Goal: Information Seeking & Learning: Learn about a topic

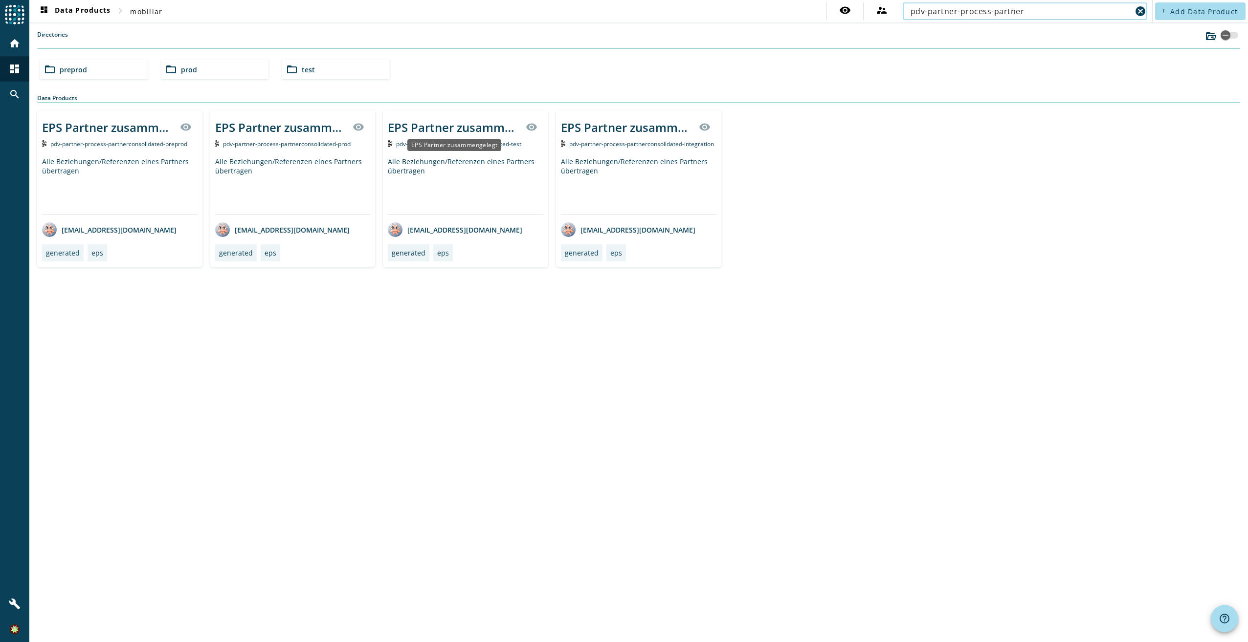
type input "pdv-partner-process-partner"
click at [484, 124] on div "EPS Partner zusammengelegt" at bounding box center [454, 127] width 132 height 16
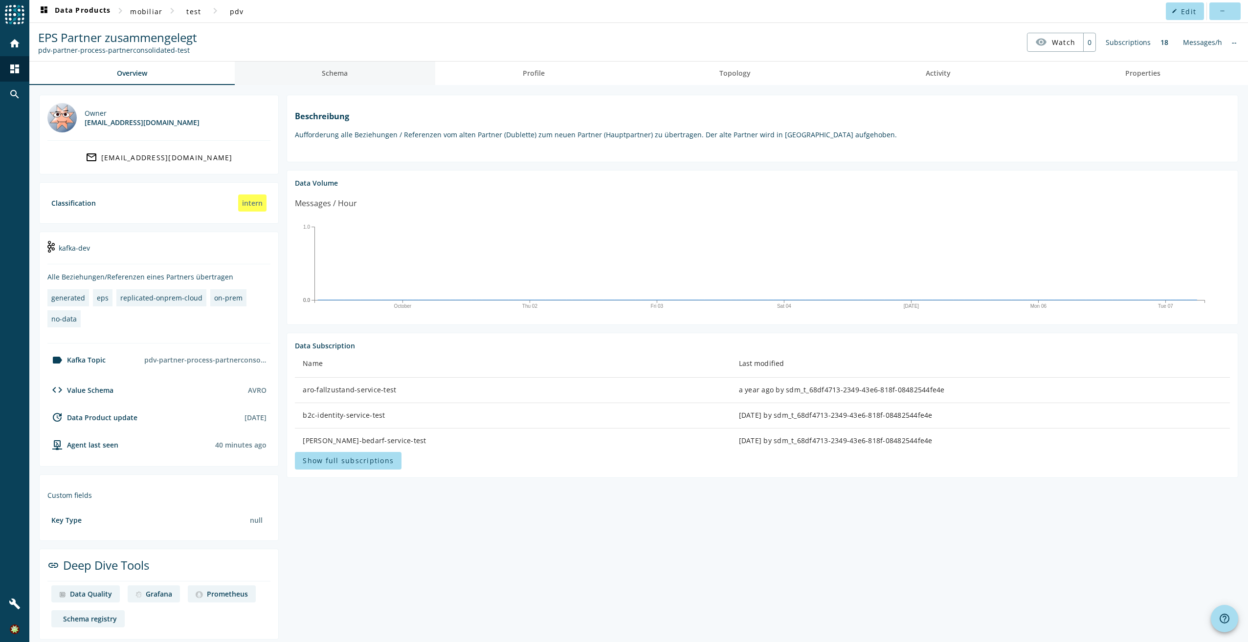
click at [364, 80] on link "Schema" at bounding box center [335, 73] width 201 height 23
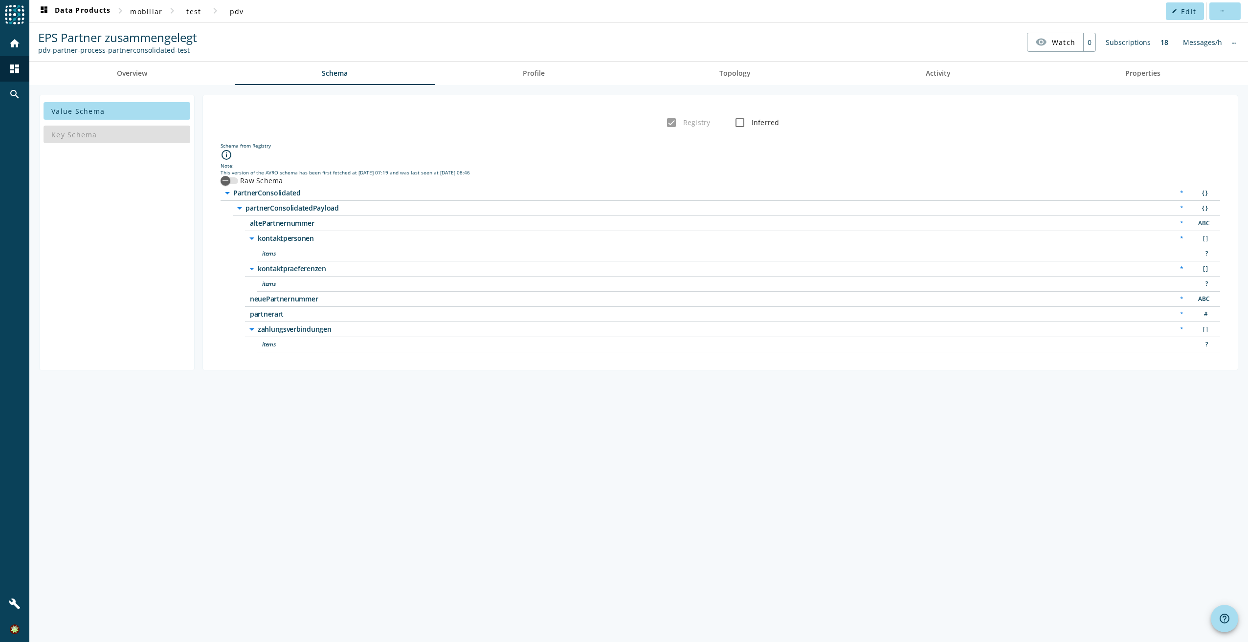
click at [1206, 35] on div "Messages/h" at bounding box center [1202, 42] width 49 height 19
click at [232, 183] on div "button" at bounding box center [226, 181] width 20 height 20
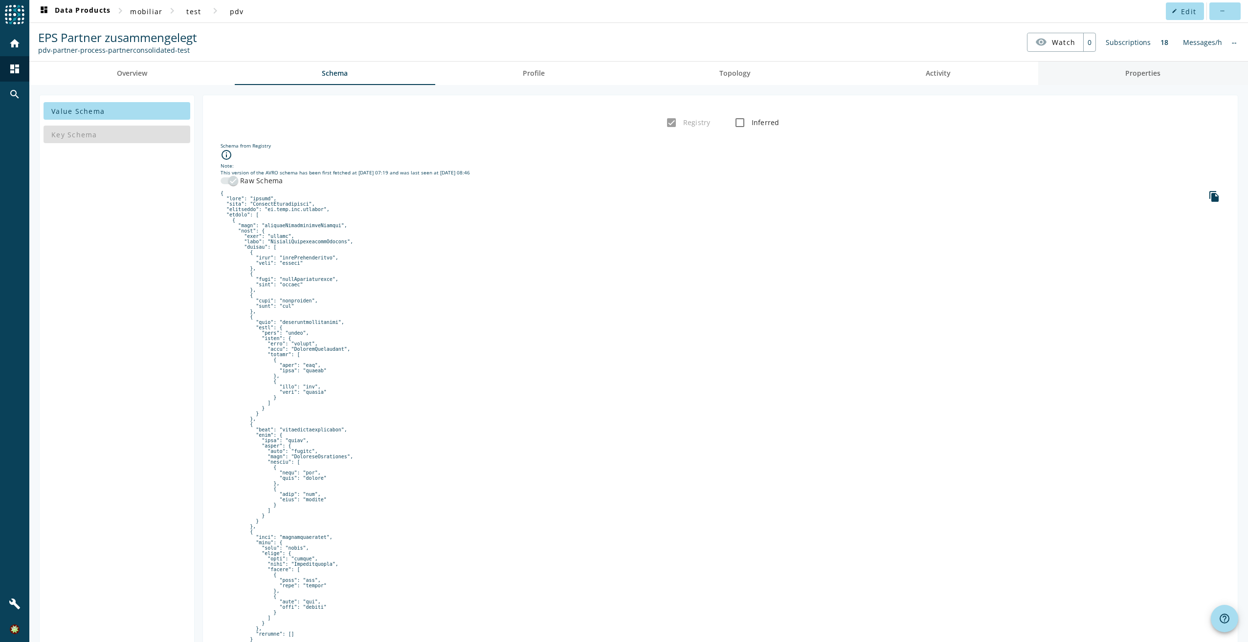
click at [1181, 76] on link "Properties" at bounding box center [1143, 73] width 210 height 23
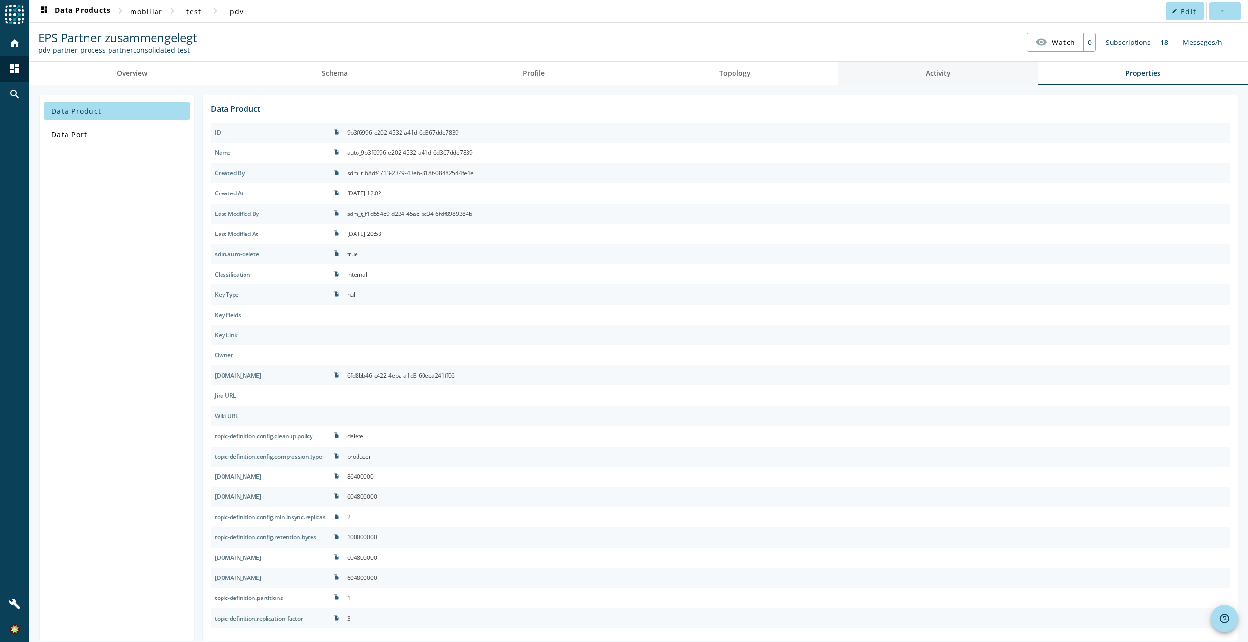
click at [917, 76] on link "Activity" at bounding box center [938, 73] width 200 height 23
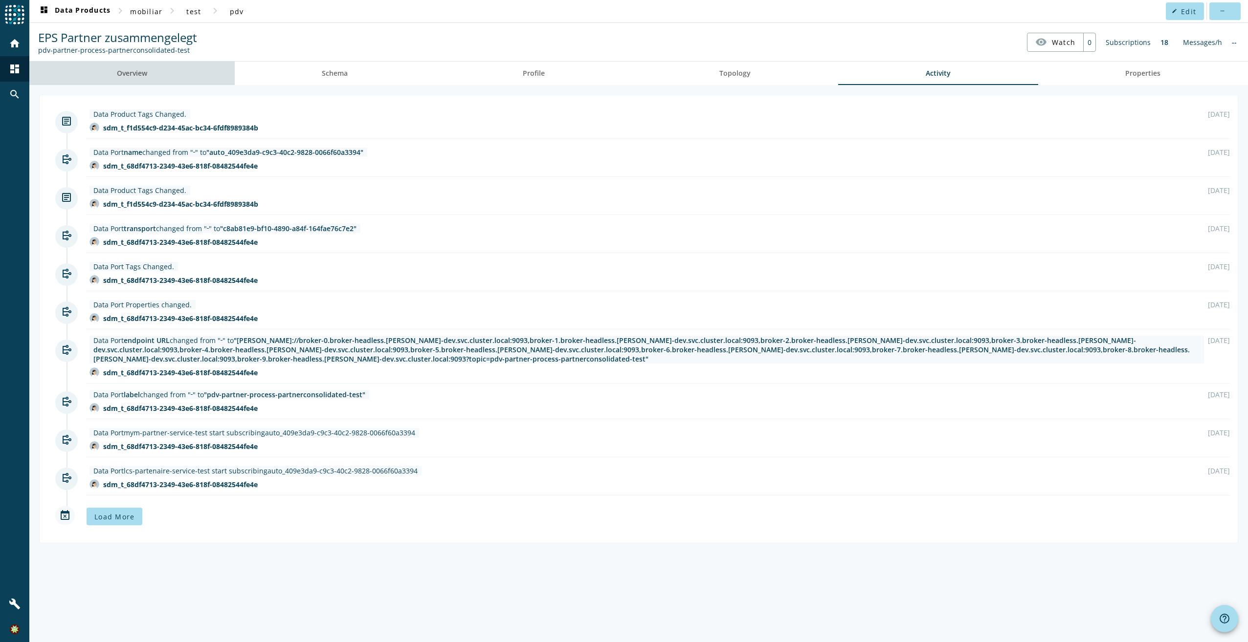
click at [128, 66] on span "Overview" at bounding box center [132, 73] width 30 height 23
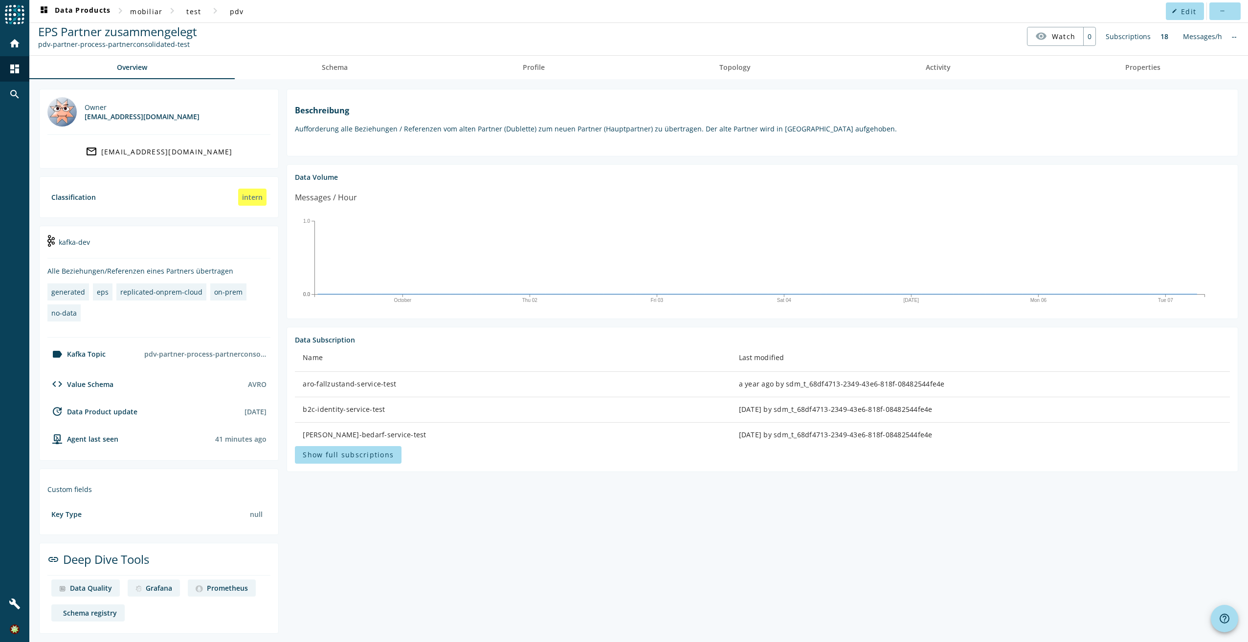
scroll to position [7, 0]
click at [76, 611] on div "Schema registry" at bounding box center [90, 611] width 54 height 9
click at [31, 197] on div "Owner [EMAIL_ADDRESS][DOMAIN_NAME] mail_outline [EMAIL_ADDRESS][DOMAIN_NAME] Cl…" at bounding box center [638, 360] width 1218 height 565
click at [205, 355] on div "pdv-partner-process-partnerconsolidated-test" at bounding box center [205, 352] width 130 height 17
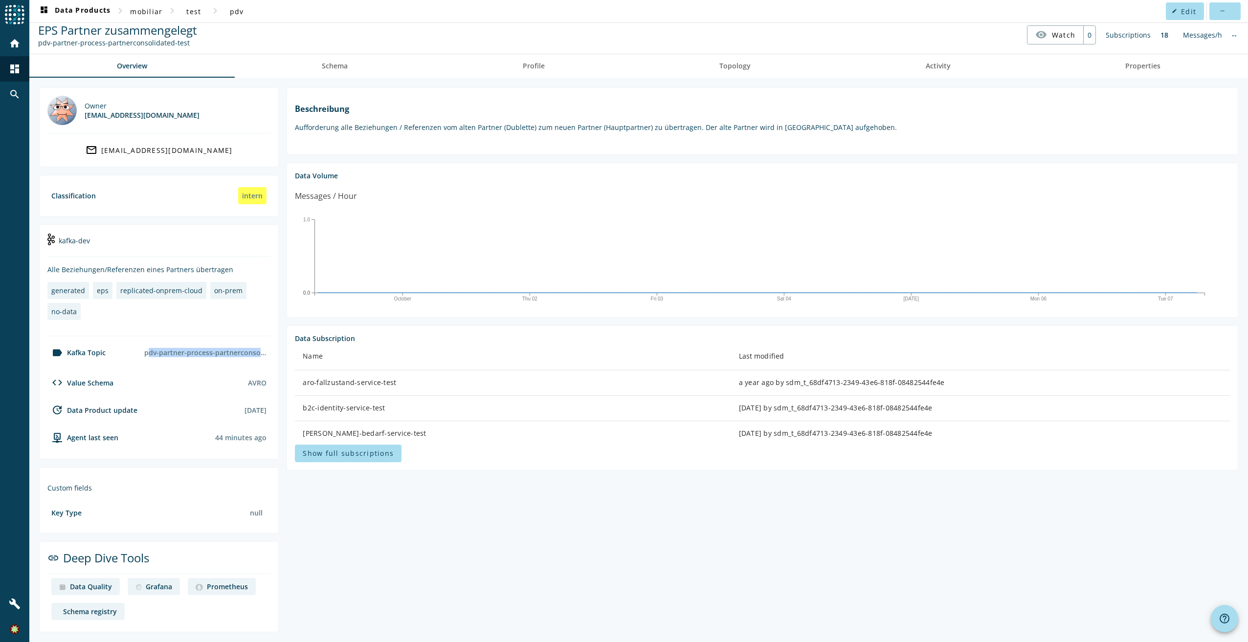
click at [205, 355] on div "pdv-partner-process-partnerconsolidated-test" at bounding box center [205, 352] width 130 height 17
drag, startPoint x: 170, startPoint y: 44, endPoint x: 38, endPoint y: 41, distance: 132.0
click at [38, 41] on div "pdv-partner-process-partnerconsolidated-test" at bounding box center [117, 42] width 159 height 9
copy div "pdv-partner-process-partnerconsolidated"
click at [79, 244] on div "kafka-dev" at bounding box center [158, 245] width 223 height 24
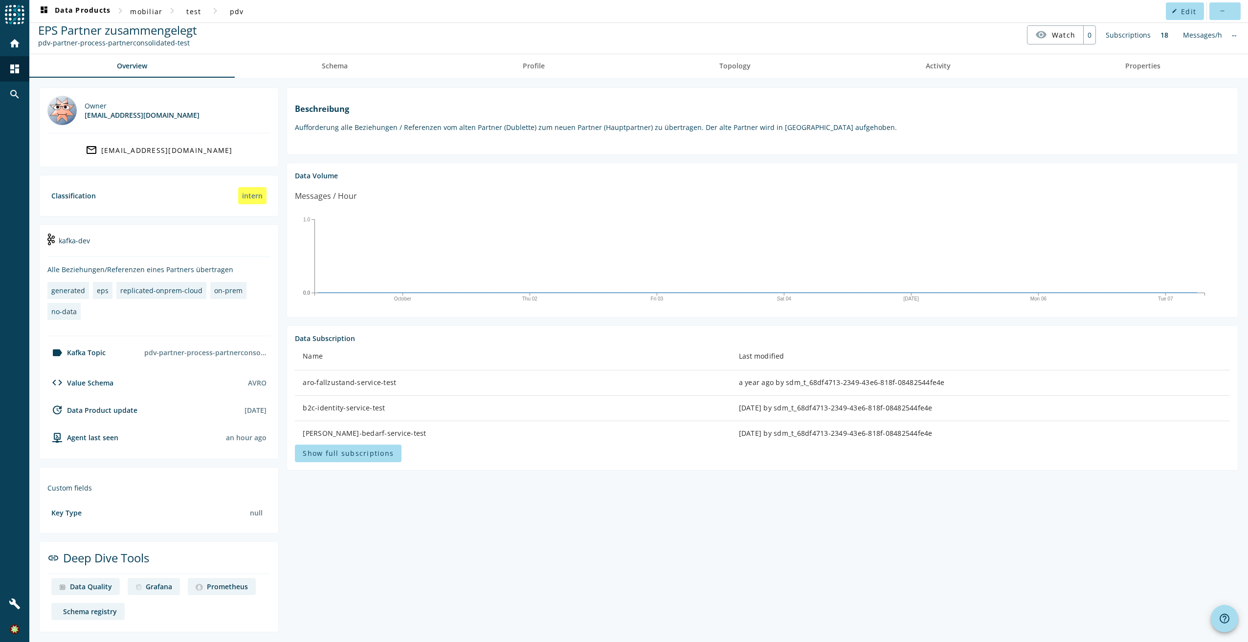
click at [78, 244] on div "kafka-dev" at bounding box center [158, 245] width 223 height 24
click at [374, 458] on span "Show full subscriptions" at bounding box center [348, 453] width 91 height 9
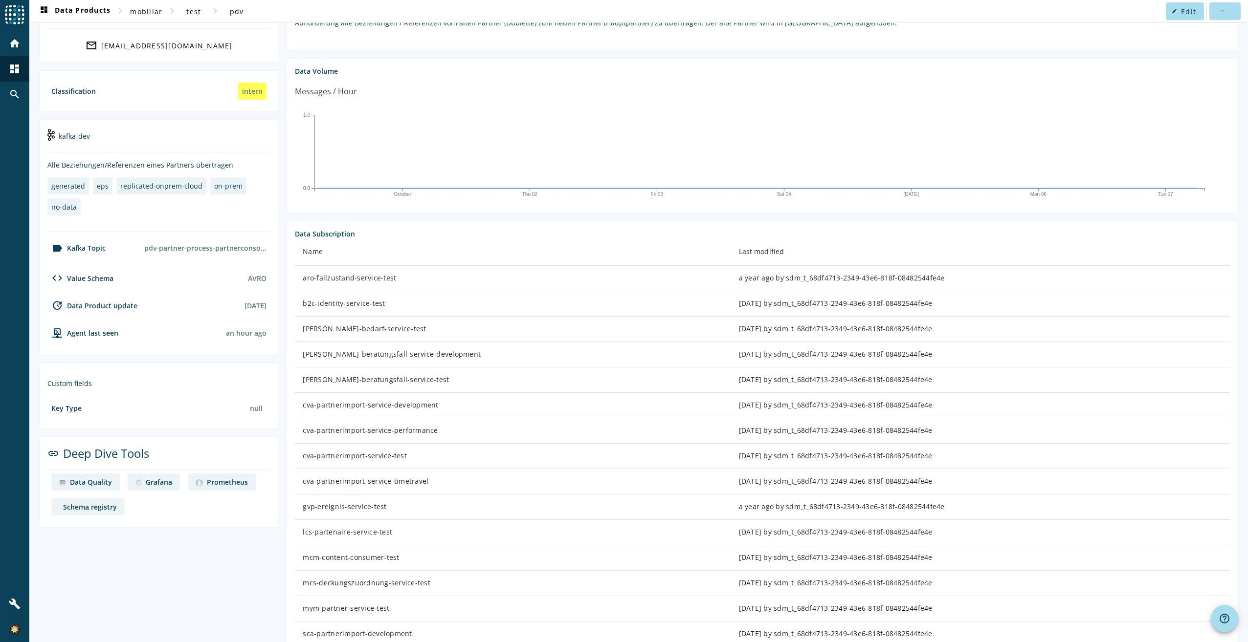
scroll to position [104, 0]
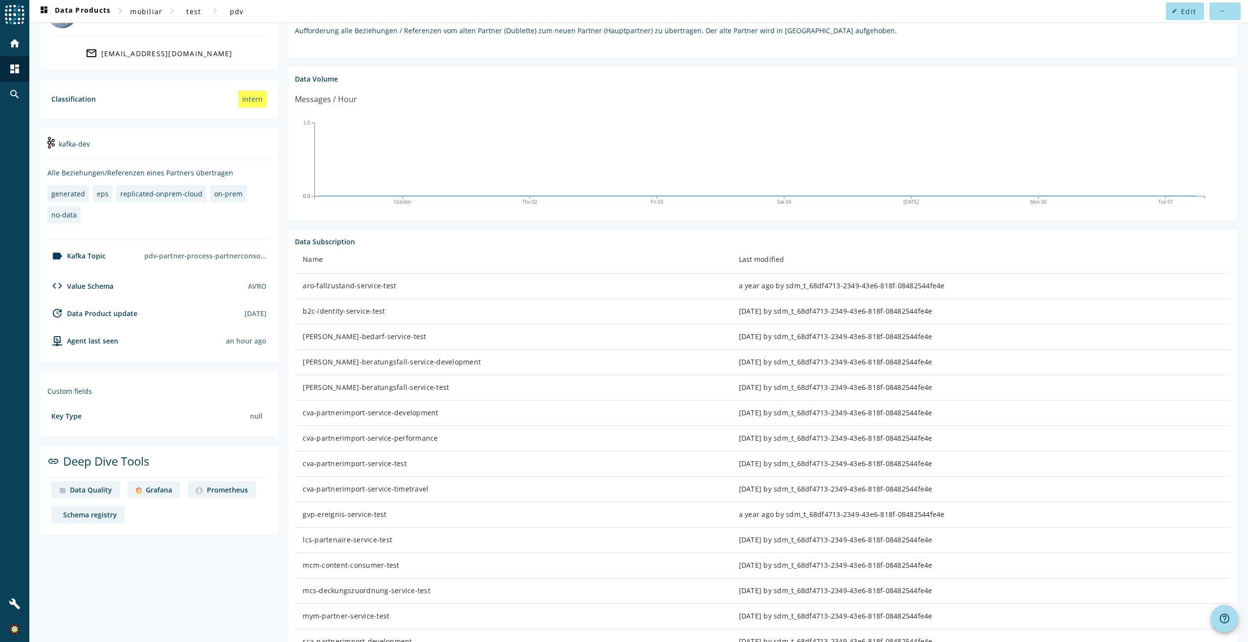
click at [162, 495] on link "Grafana" at bounding box center [154, 490] width 52 height 17
click at [177, 258] on div "pdv-partner-process-partnerconsolidated-test" at bounding box center [205, 255] width 130 height 17
